Goal: Complete application form: Complete application form

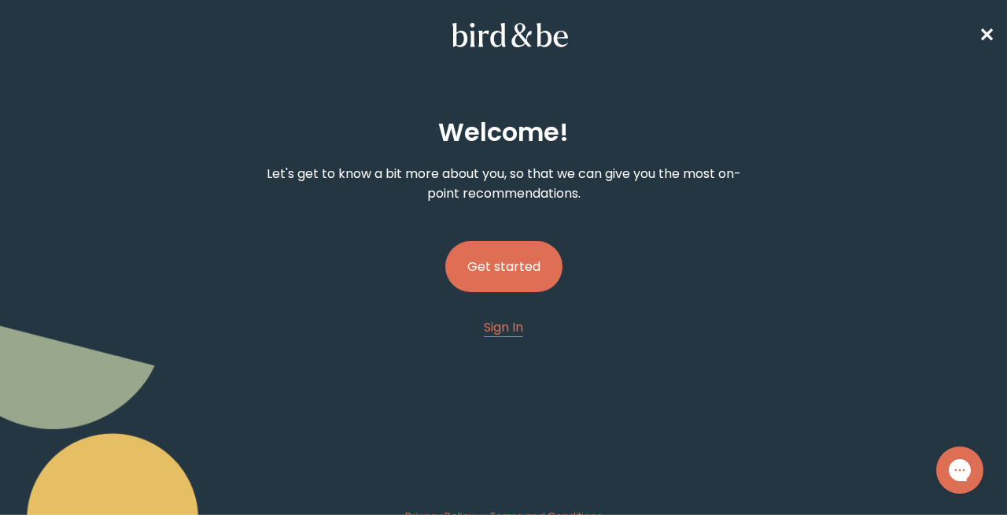
scroll to position [10, 0]
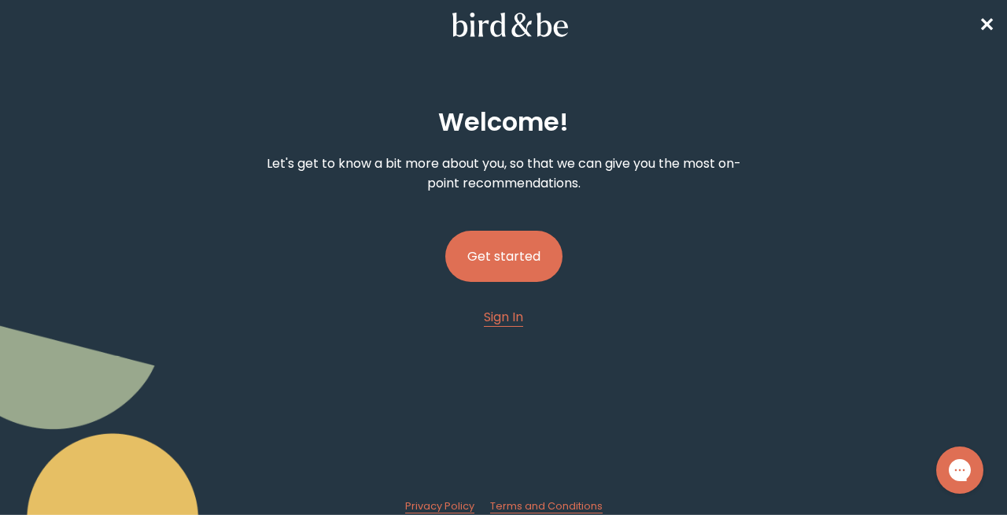
click at [497, 264] on button "Get started" at bounding box center [503, 256] width 117 height 51
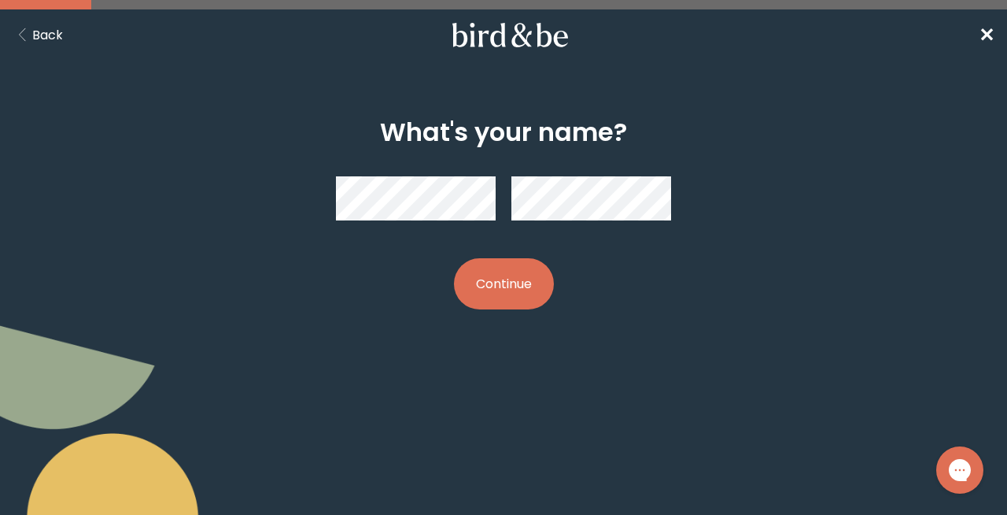
click at [475, 290] on button "Continue" at bounding box center [504, 283] width 100 height 51
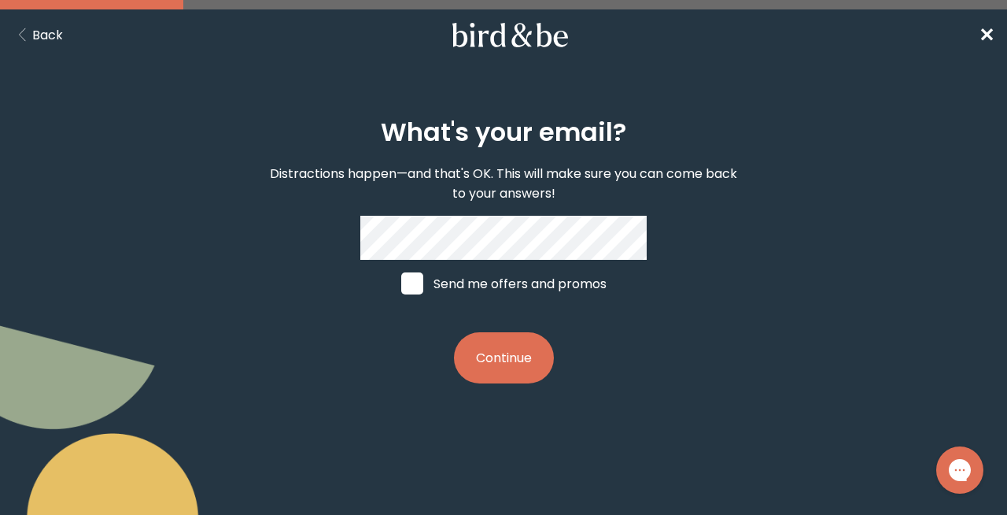
click at [519, 361] on button "Continue" at bounding box center [504, 357] width 100 height 51
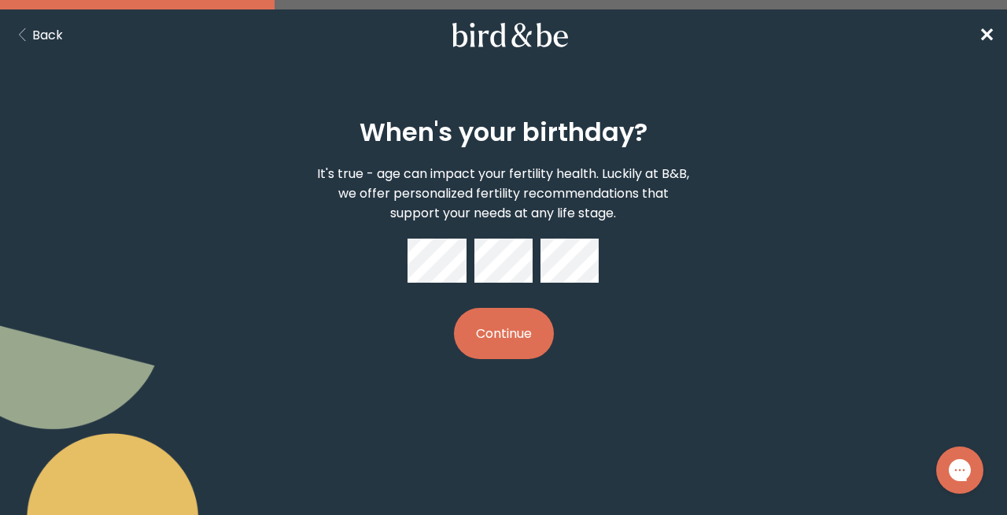
click at [530, 330] on button "Continue" at bounding box center [504, 333] width 100 height 51
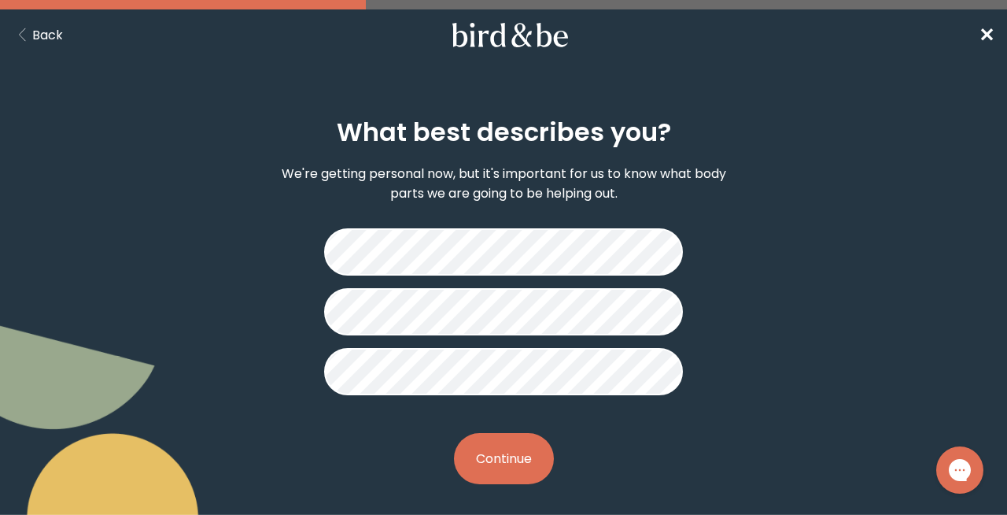
click at [515, 471] on button "Continue" at bounding box center [504, 458] width 100 height 51
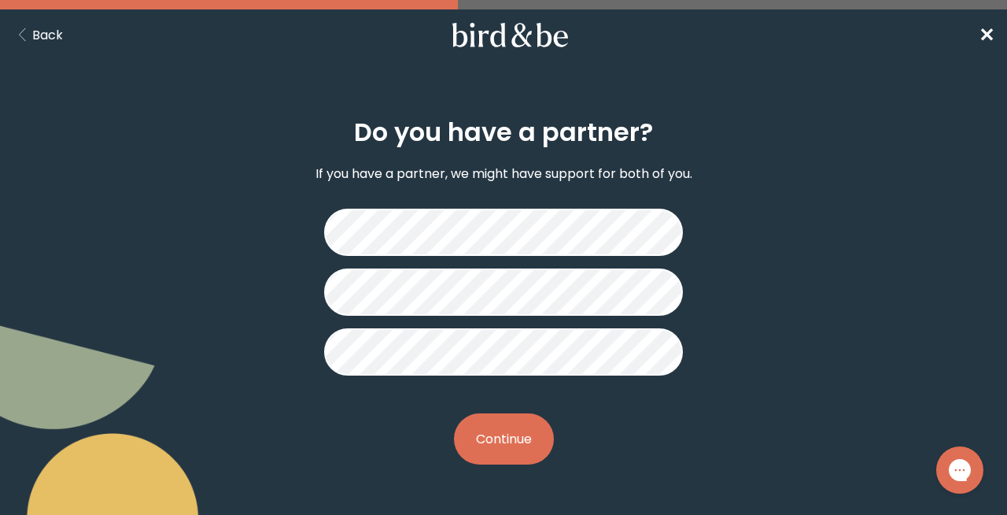
click at [513, 447] on button "Continue" at bounding box center [504, 438] width 100 height 51
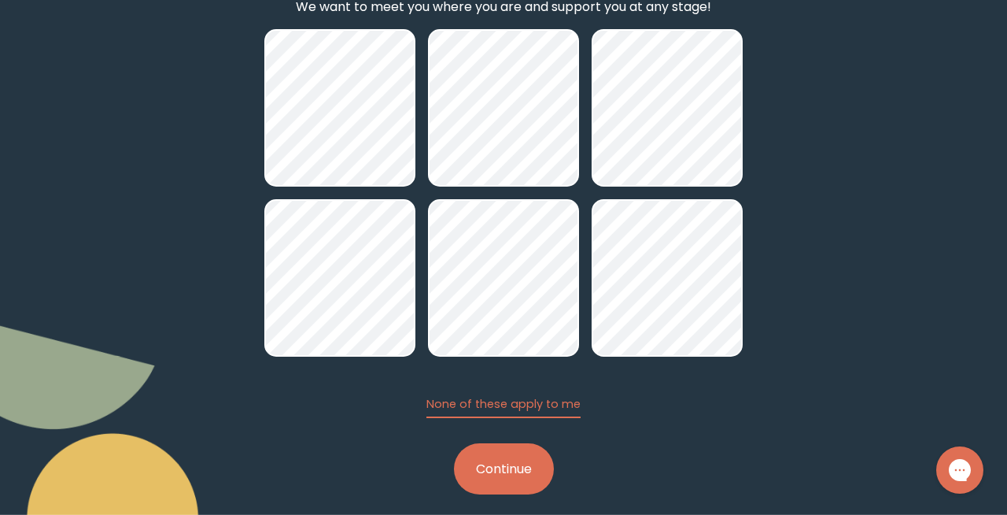
scroll to position [210, 0]
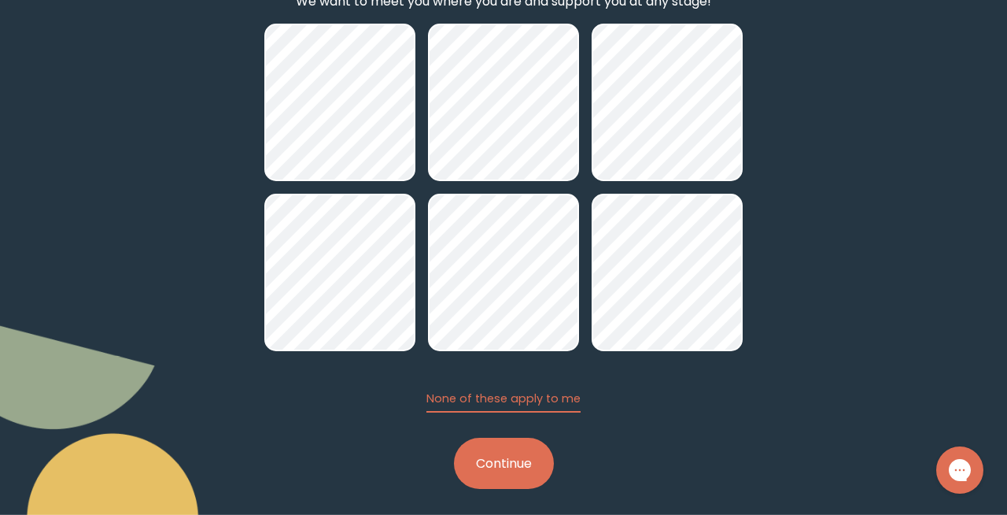
click at [506, 463] on button "Continue" at bounding box center [504, 463] width 100 height 51
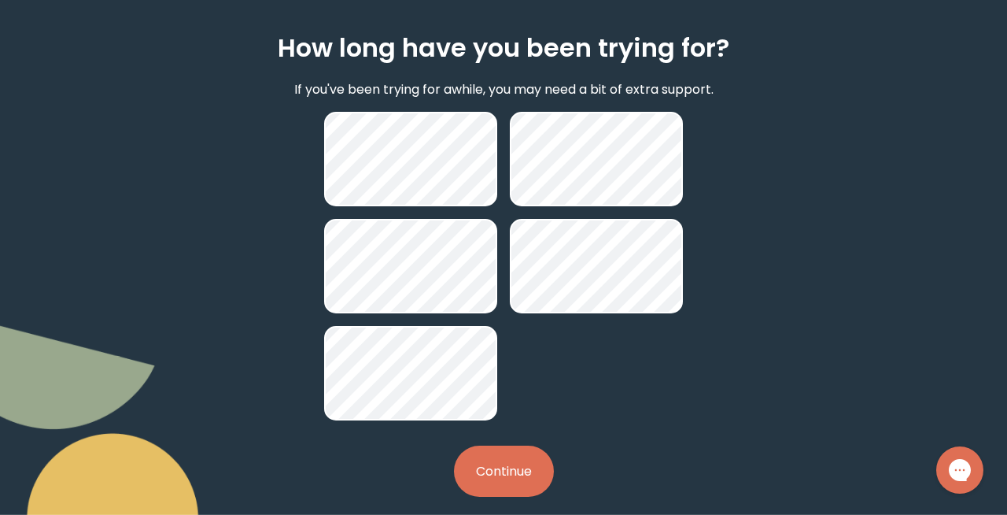
scroll to position [102, 0]
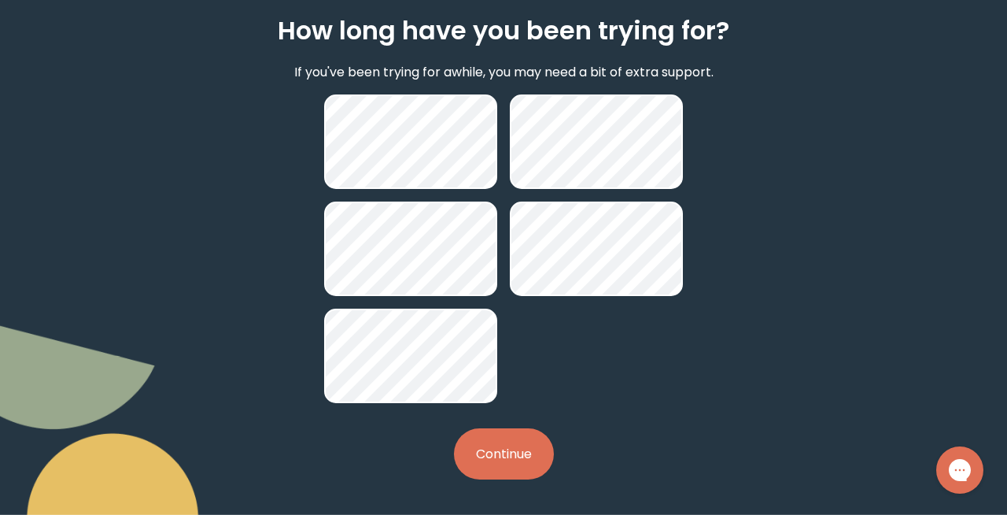
click at [537, 445] on button "Continue" at bounding box center [504, 453] width 100 height 51
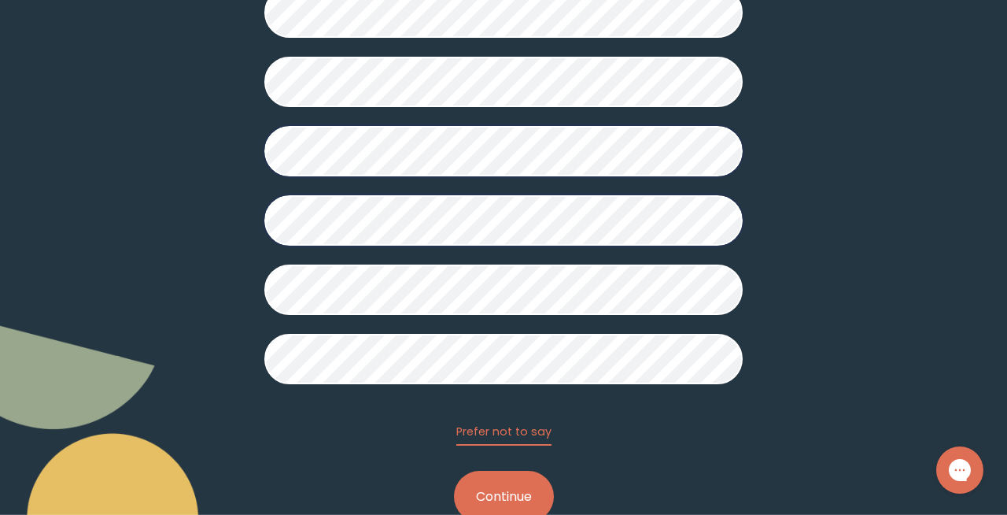
scroll to position [380, 0]
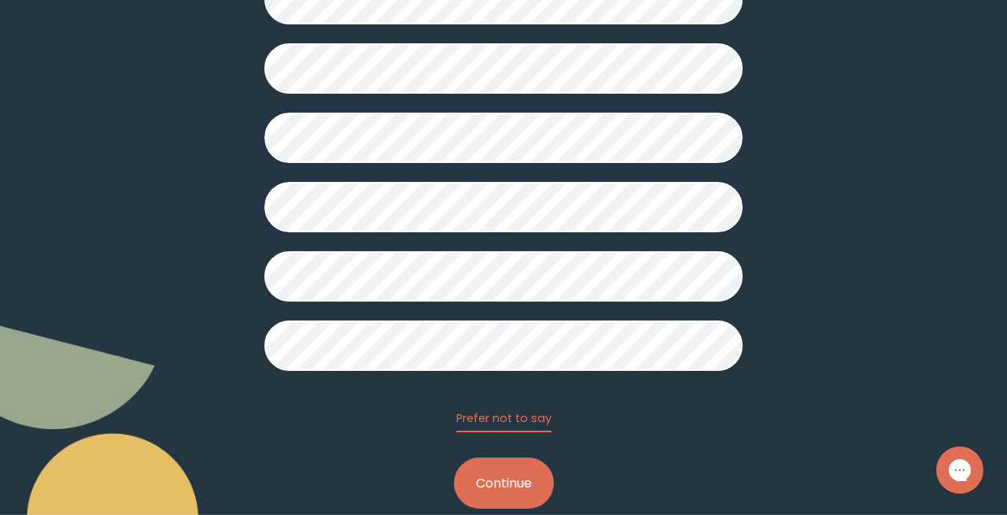
click at [501, 495] on button "Continue" at bounding box center [504, 482] width 100 height 51
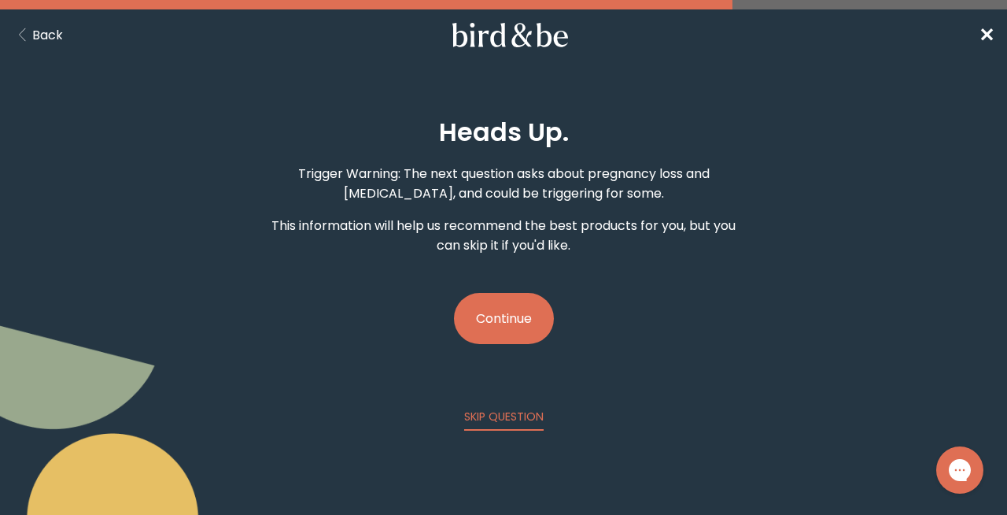
click at [517, 327] on button "Continue" at bounding box center [504, 318] width 100 height 51
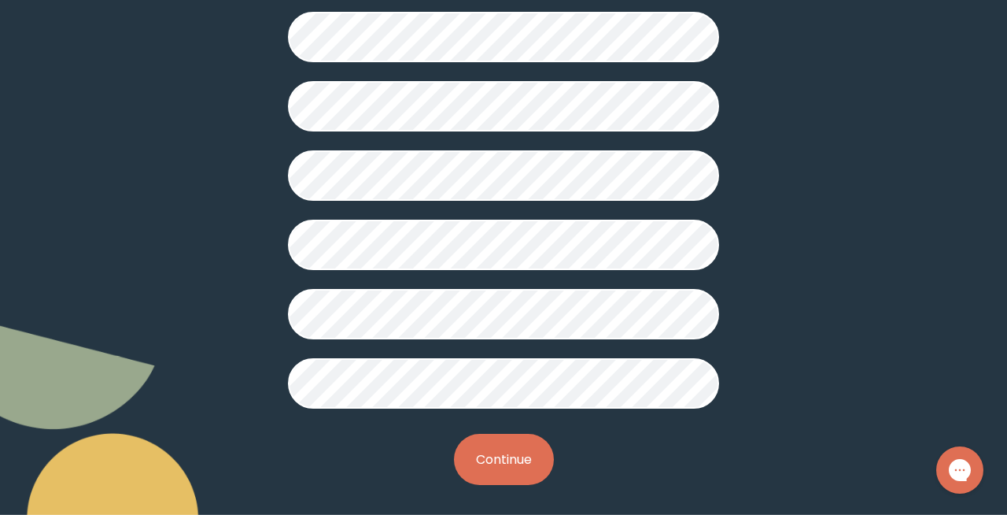
scroll to position [473, 0]
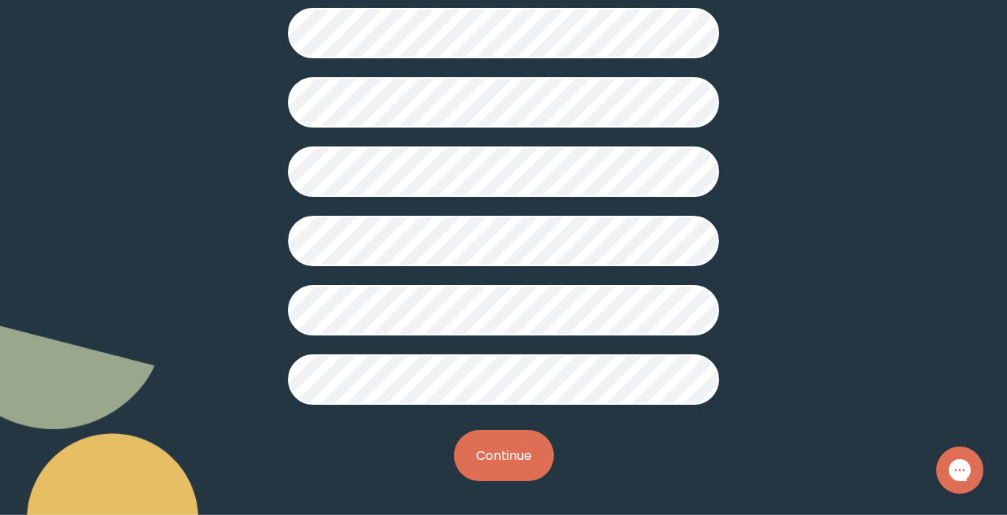
click at [494, 440] on button "Continue" at bounding box center [504, 455] width 100 height 51
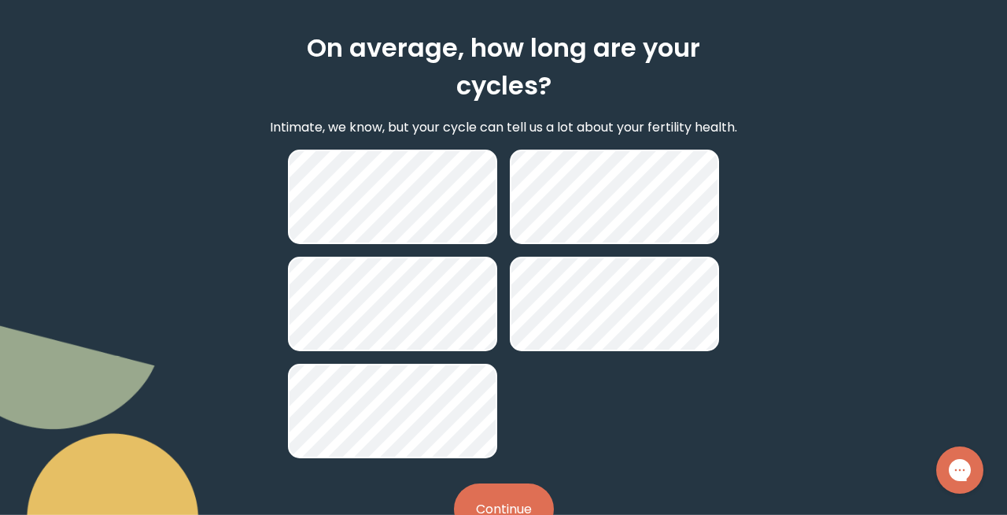
scroll to position [93, 0]
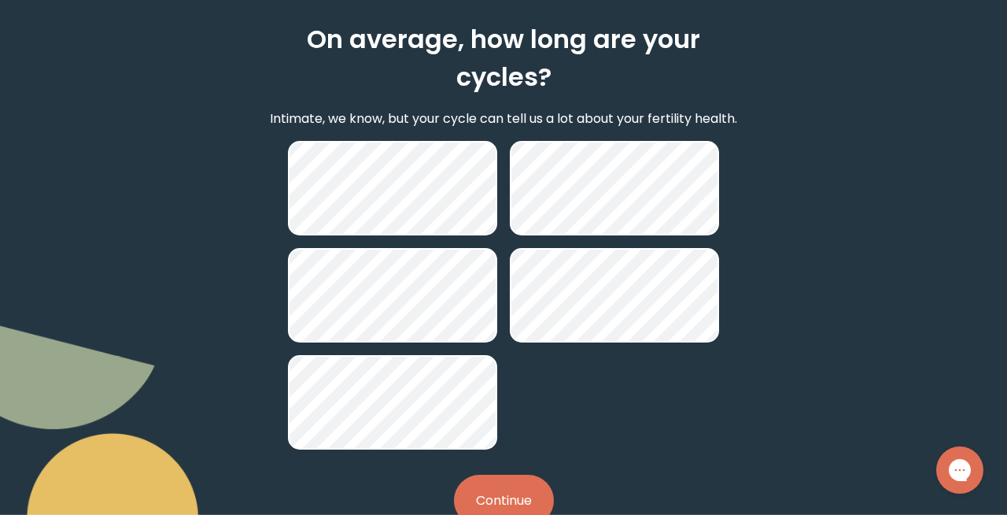
click at [522, 485] on button "Continue" at bounding box center [504, 500] width 100 height 51
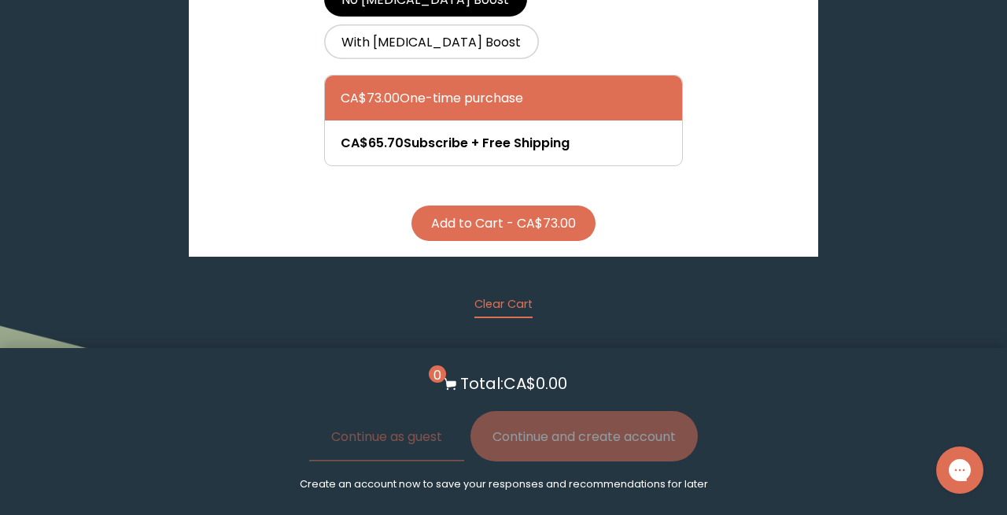
scroll to position [3327, 0]
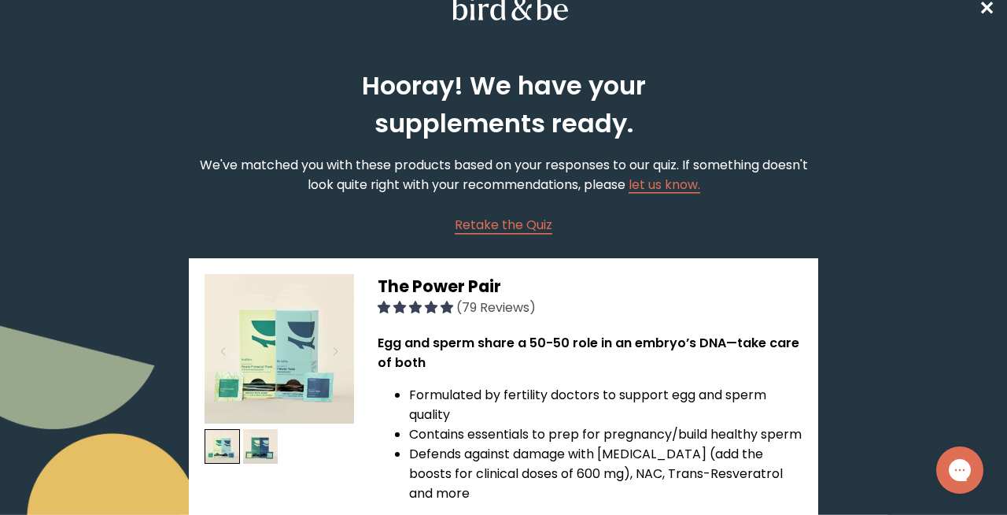
scroll to position [25, 0]
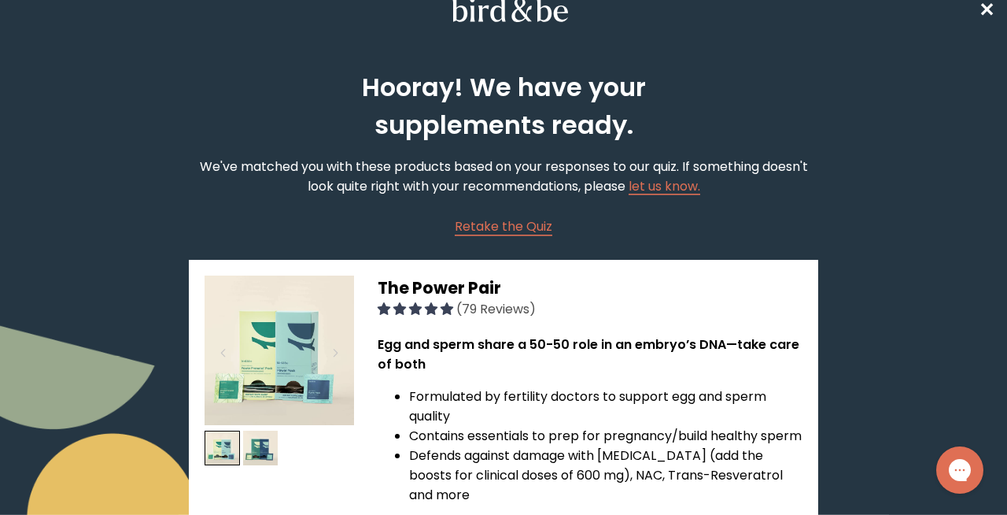
click at [511, 224] on span "Retake the Quiz" at bounding box center [504, 226] width 98 height 18
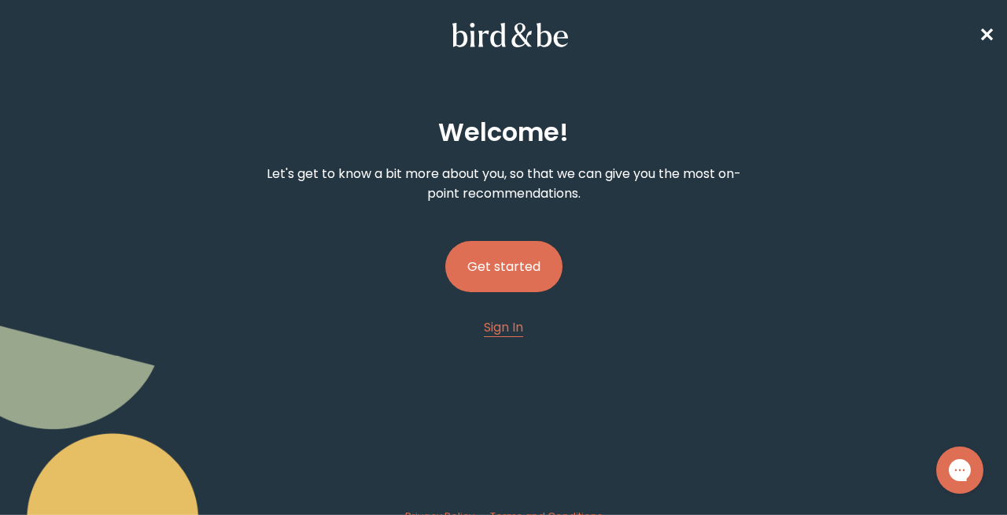
click at [512, 266] on button "Get started" at bounding box center [503, 266] width 117 height 51
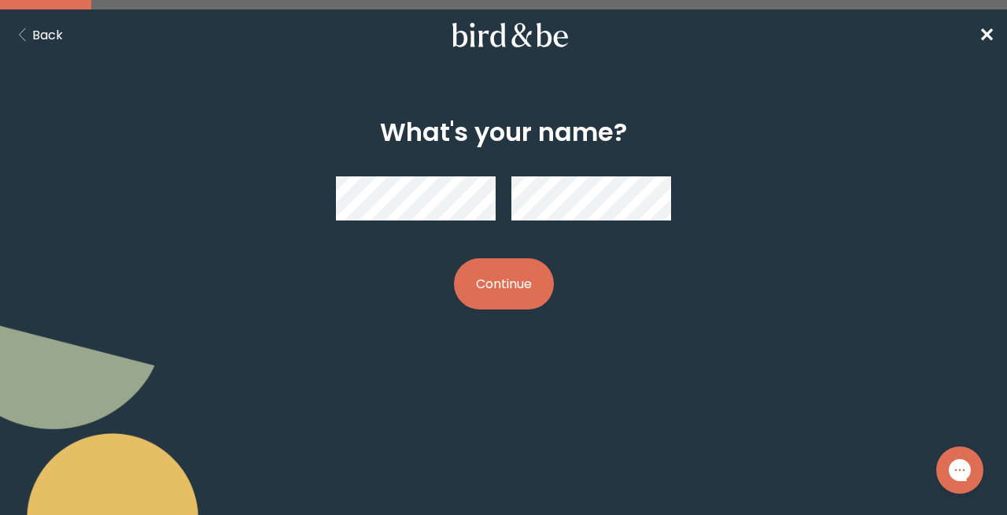
click at [517, 285] on button "Continue" at bounding box center [504, 283] width 100 height 51
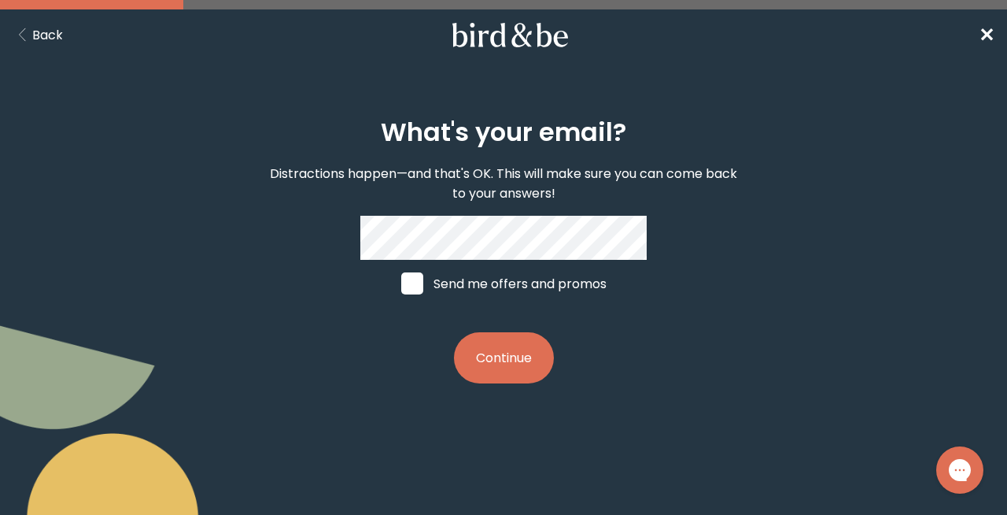
click at [510, 355] on button "Continue" at bounding box center [504, 357] width 100 height 51
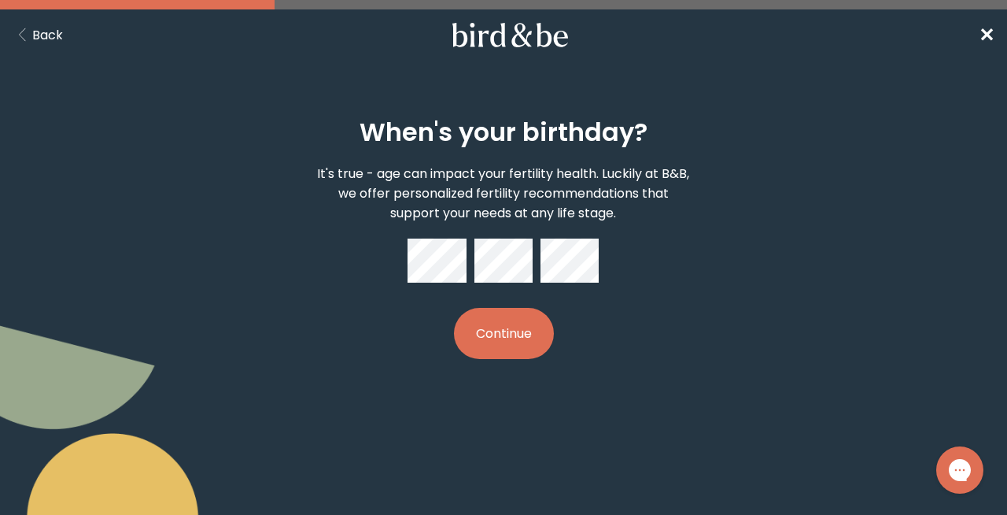
click at [511, 338] on button "Continue" at bounding box center [504, 333] width 100 height 51
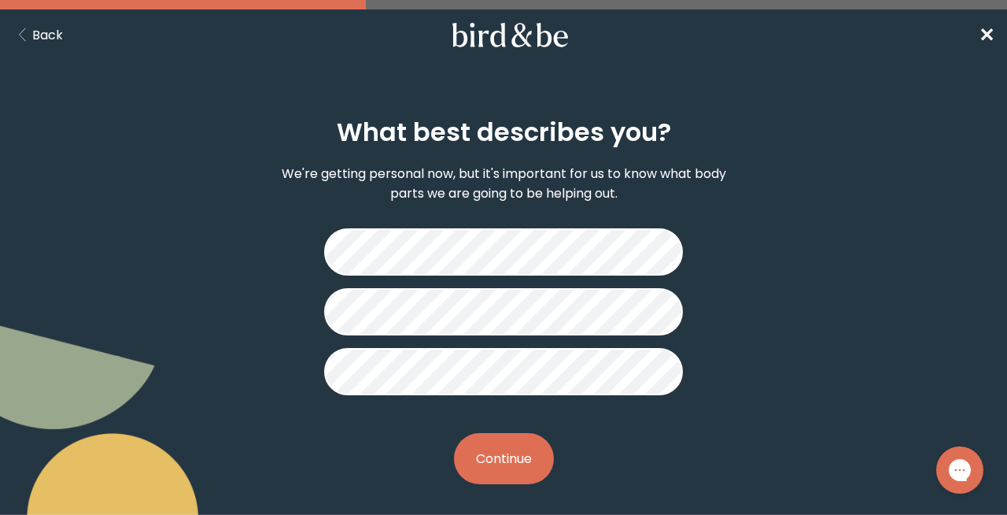
click at [515, 446] on button "Continue" at bounding box center [504, 458] width 100 height 51
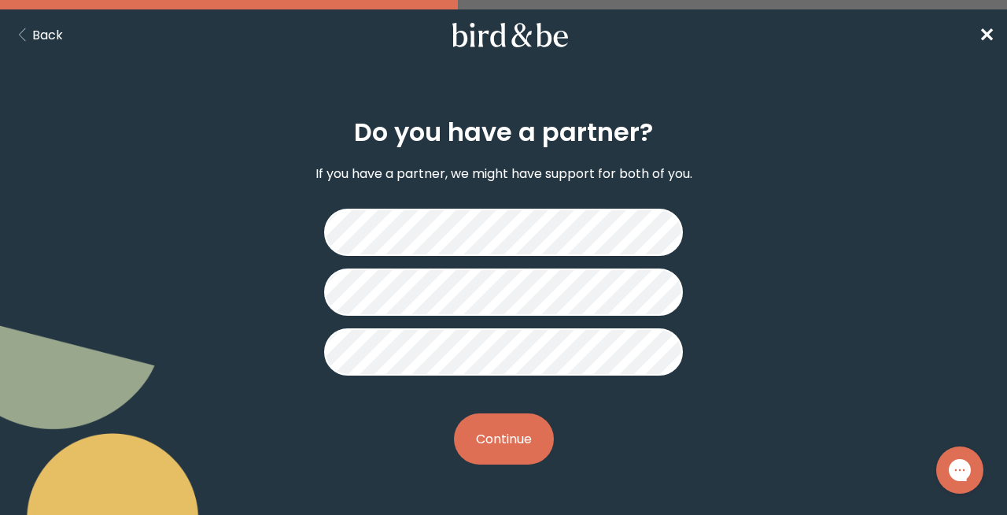
click at [515, 445] on button "Continue" at bounding box center [504, 438] width 100 height 51
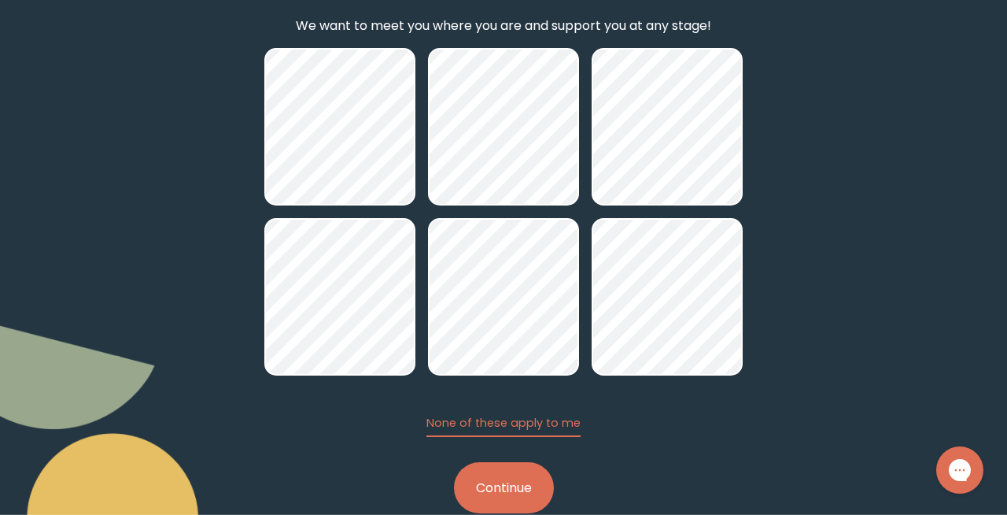
scroll to position [188, 0]
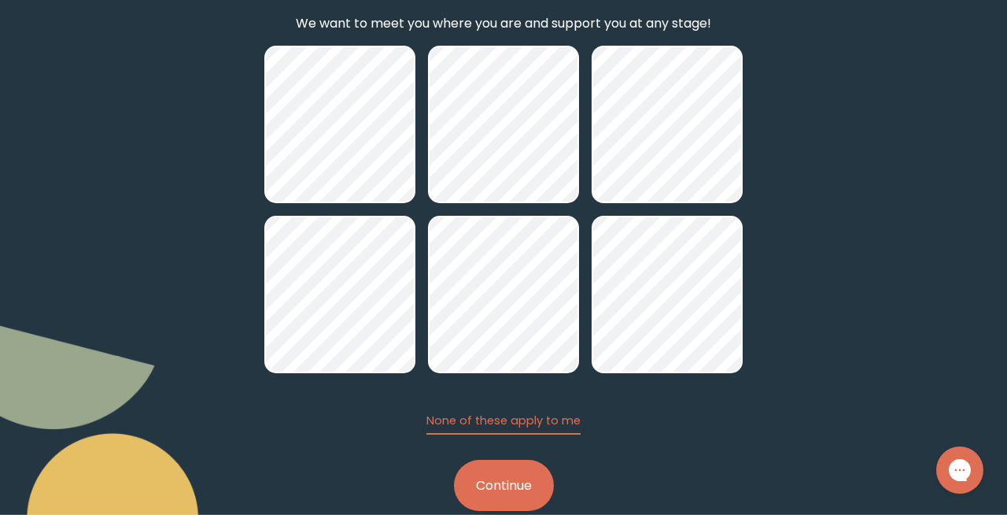
click at [518, 474] on button "Continue" at bounding box center [504, 485] width 100 height 51
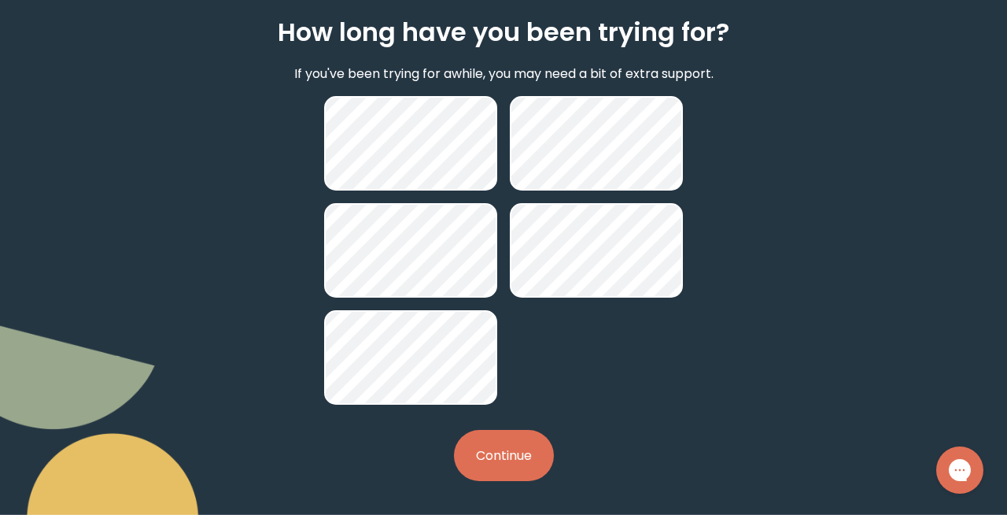
scroll to position [102, 0]
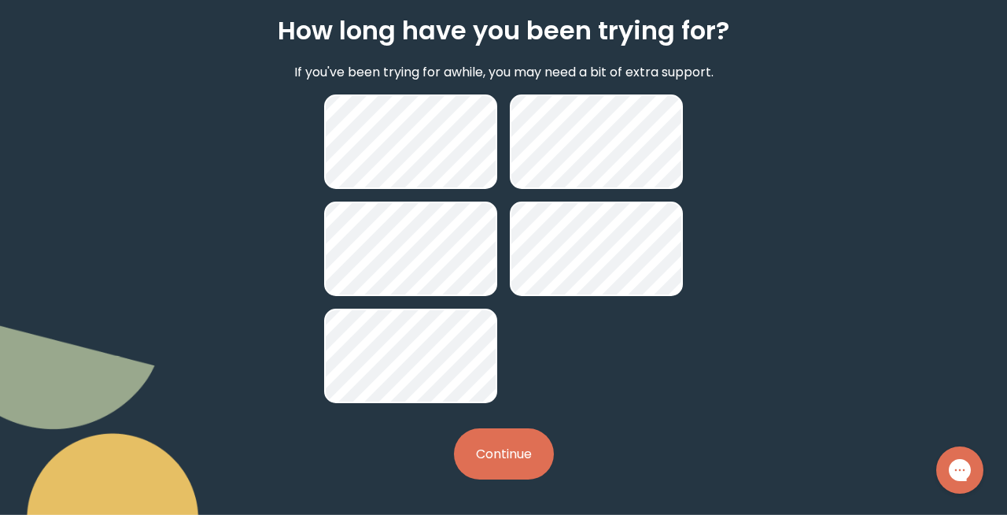
click at [517, 468] on button "Continue" at bounding box center [504, 453] width 100 height 51
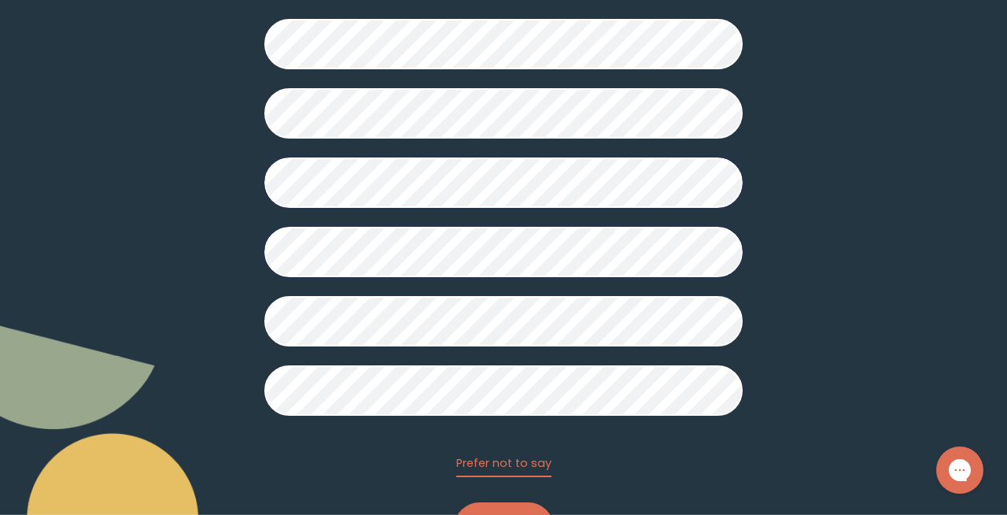
scroll to position [409, 0]
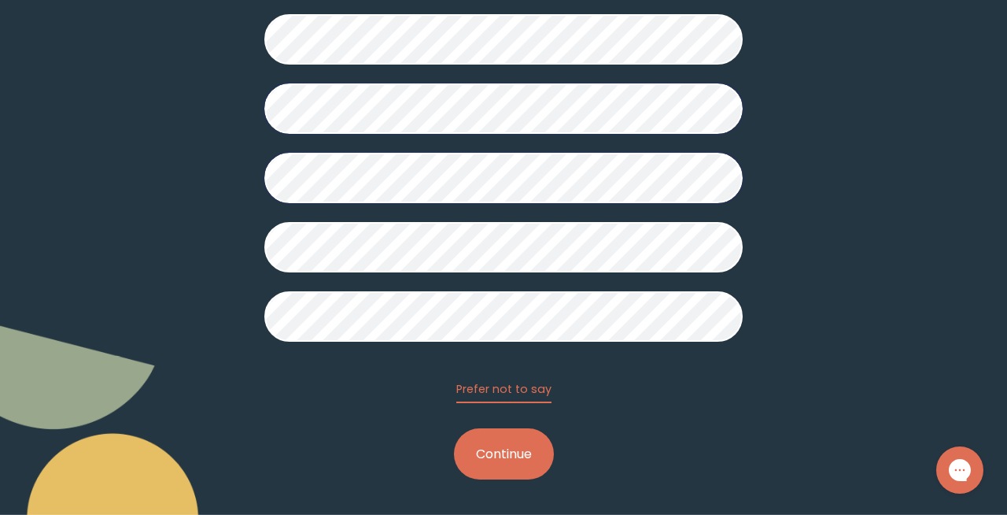
click at [510, 452] on button "Continue" at bounding box center [504, 453] width 100 height 51
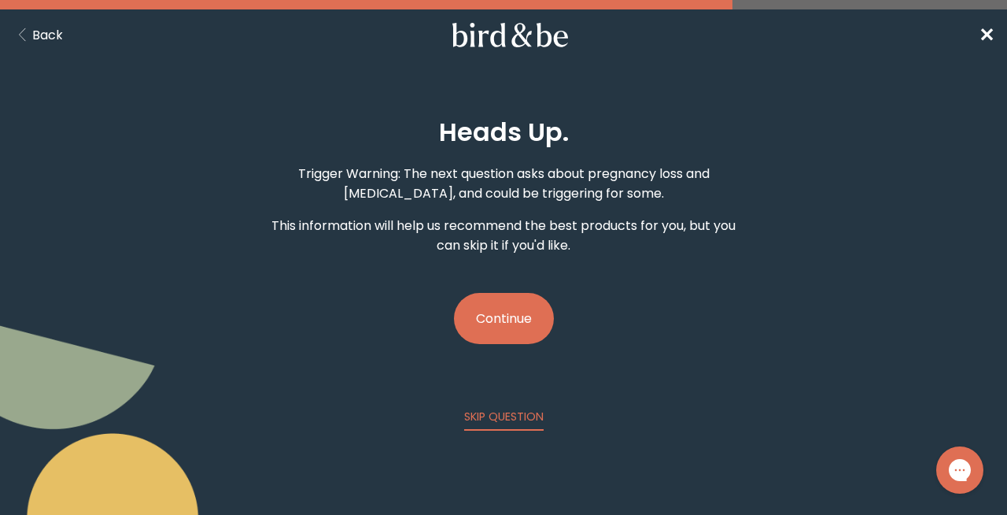
click at [501, 330] on button "Continue" at bounding box center [504, 318] width 100 height 51
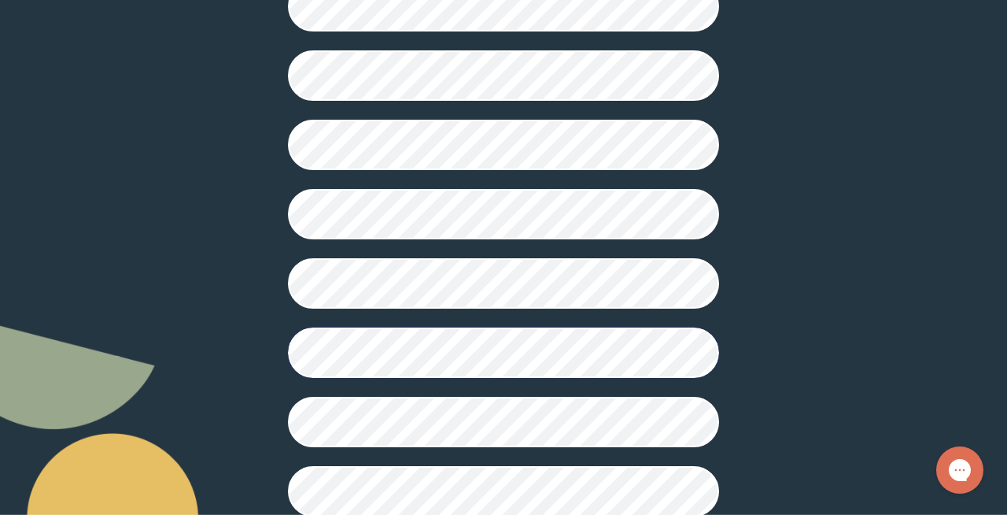
scroll to position [432, 0]
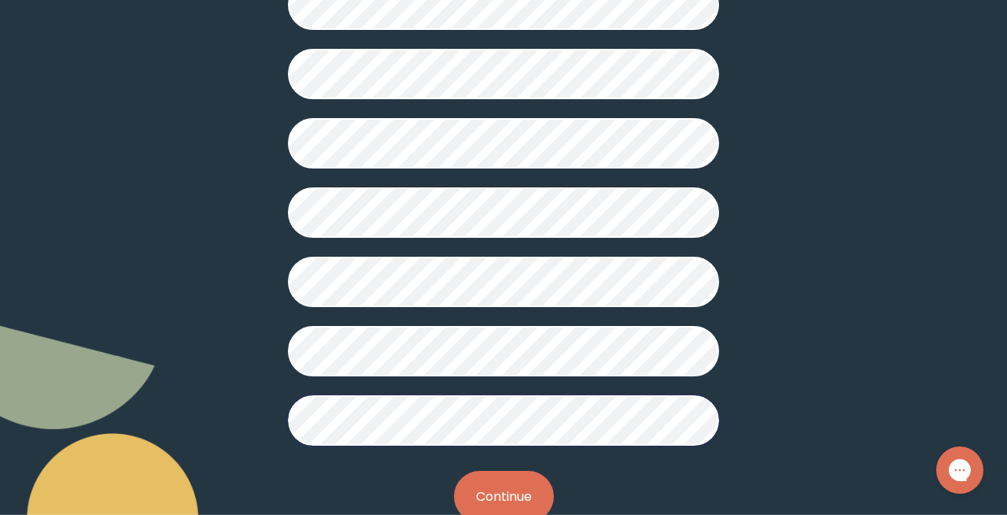
click at [495, 484] on button "Continue" at bounding box center [504, 496] width 100 height 51
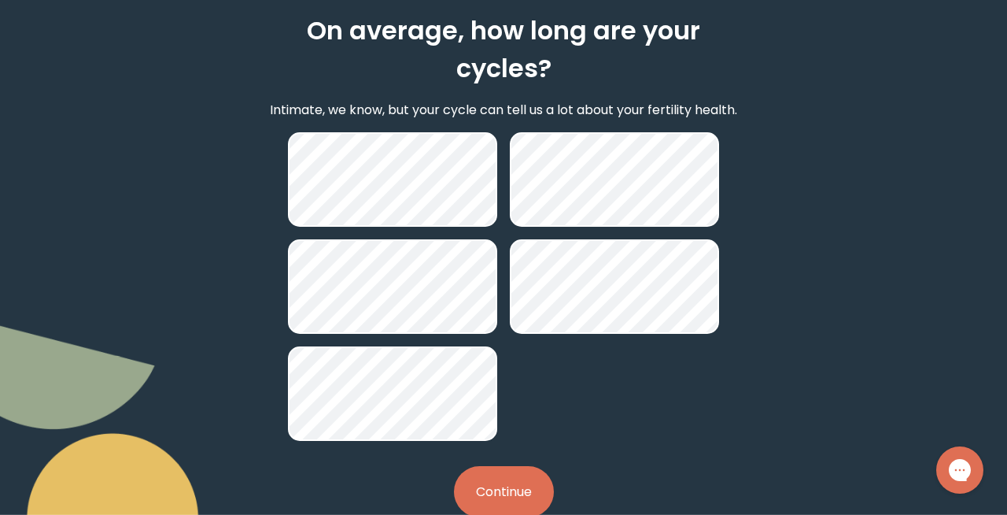
scroll to position [139, 0]
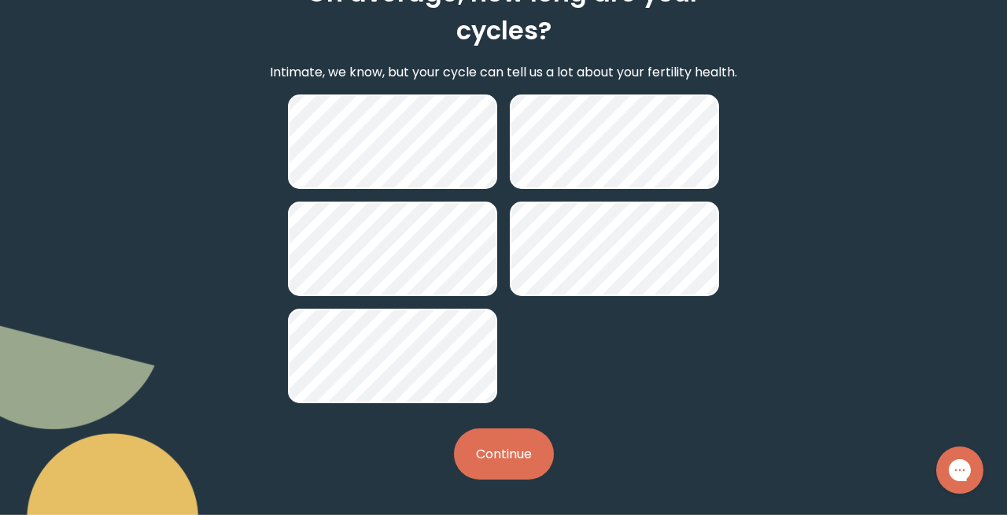
click at [527, 452] on button "Continue" at bounding box center [504, 453] width 100 height 51
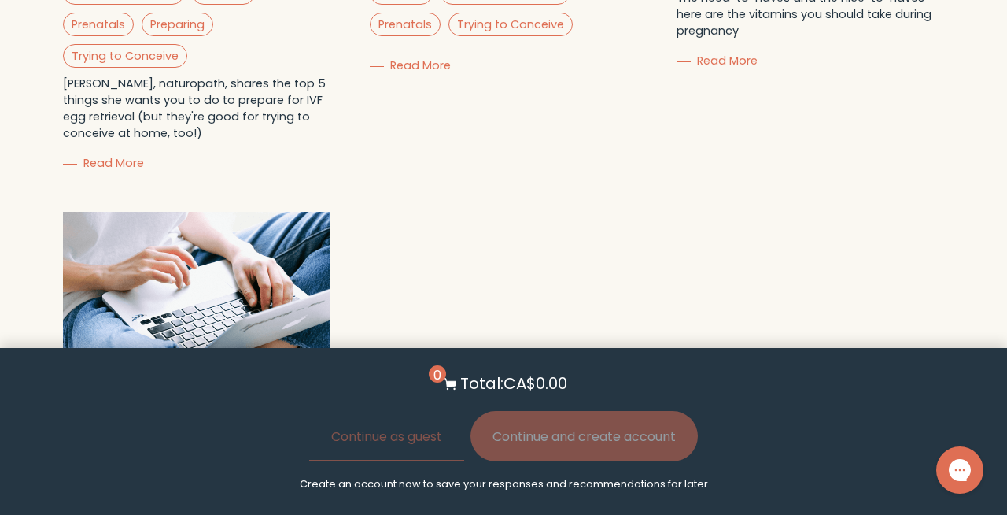
scroll to position [4099, 0]
